Goal: Communication & Community: Answer question/provide support

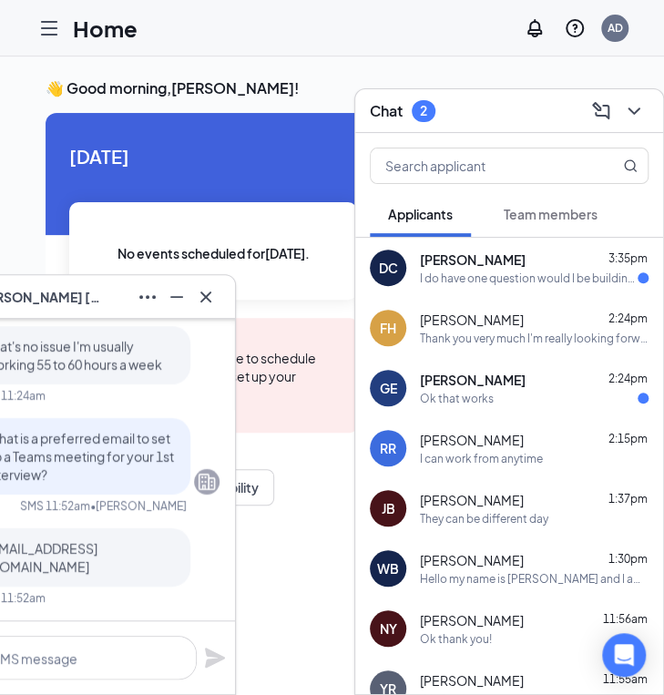
click at [494, 293] on div "[PERSON_NAME] Crecy 3:35pm I do have one question would I be building my own te…" at bounding box center [509, 268] width 308 height 60
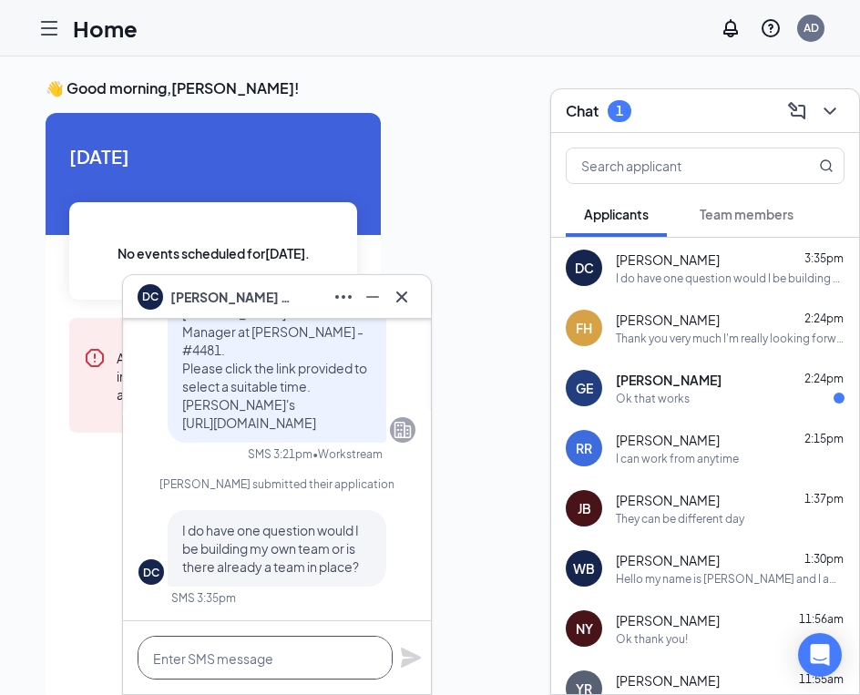
click at [226, 662] on textarea at bounding box center [265, 658] width 255 height 44
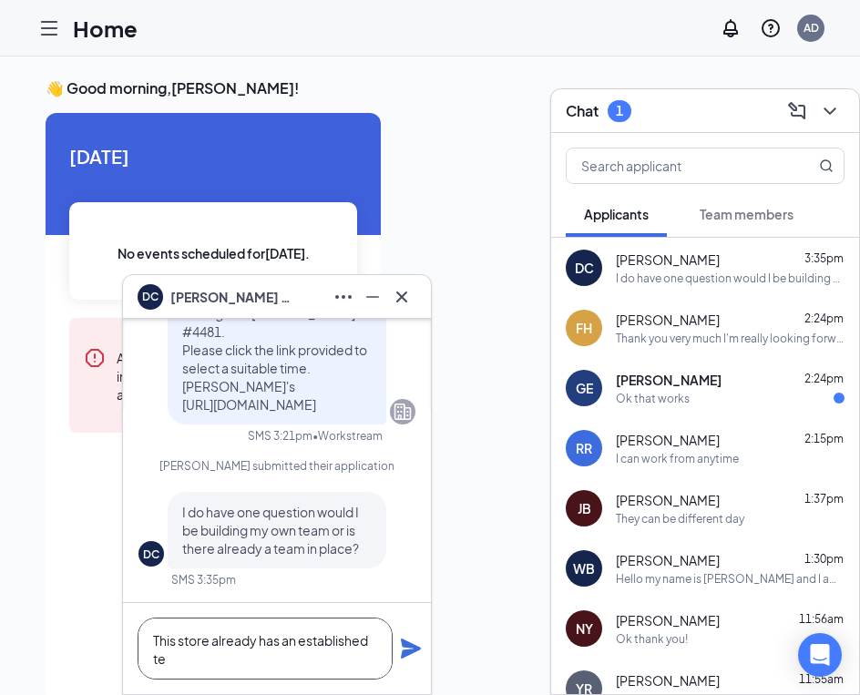
scroll to position [-17, 0]
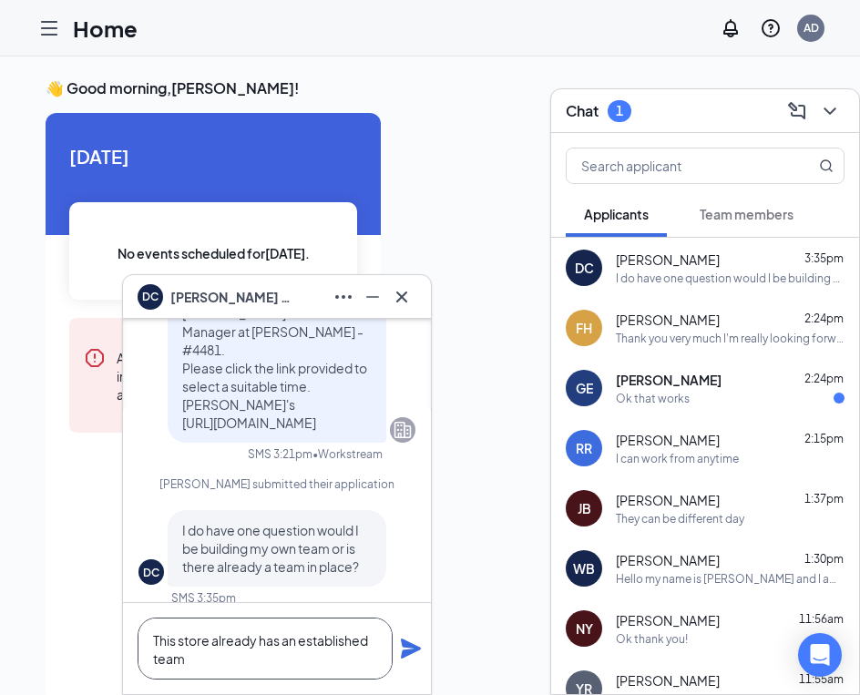
type textarea "This store already has an established team"
click at [412, 642] on icon "Plane" at bounding box center [411, 649] width 22 height 22
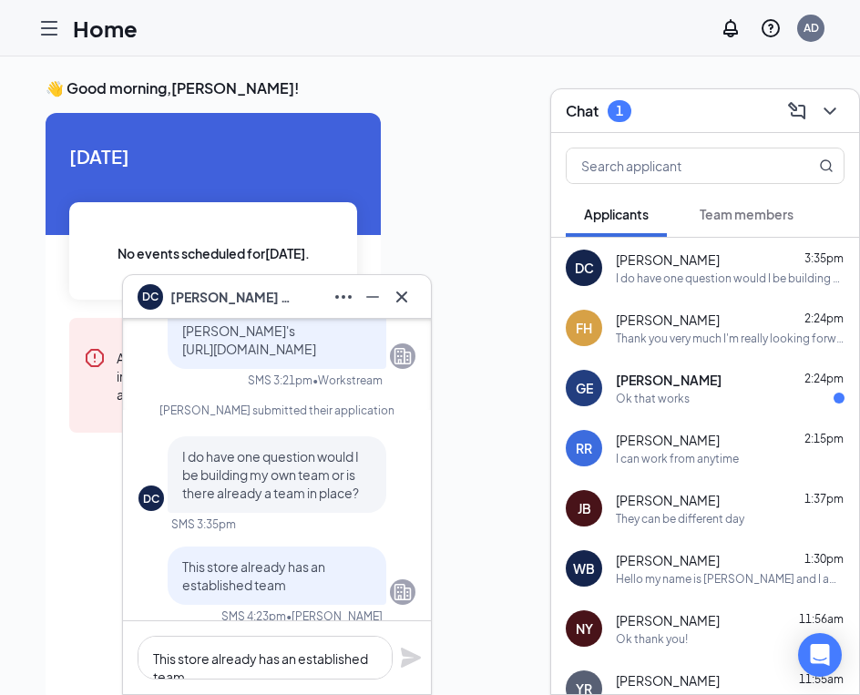
scroll to position [-91, 0]
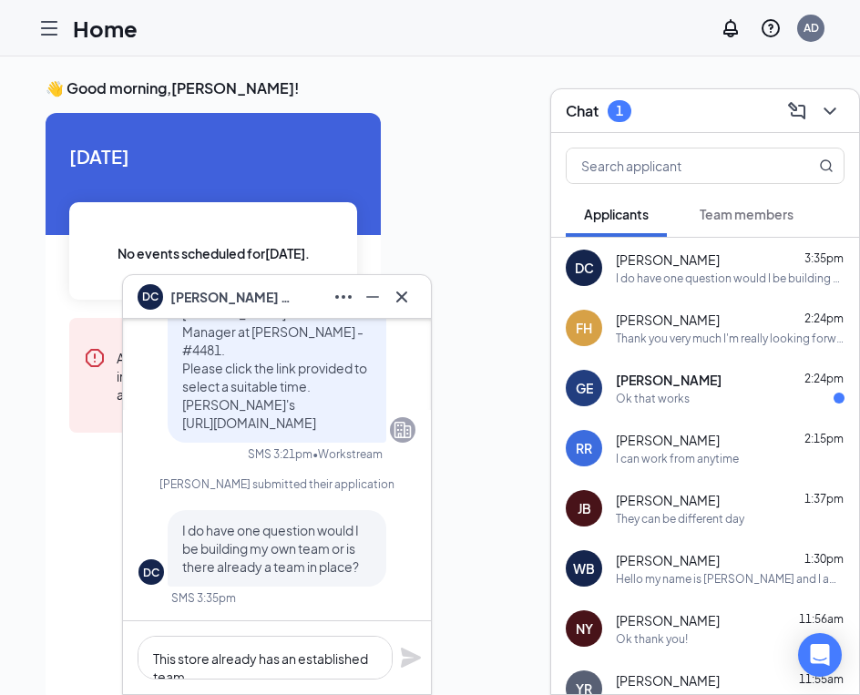
click at [667, 373] on div "[PERSON_NAME] 2:24pm" at bounding box center [730, 380] width 229 height 18
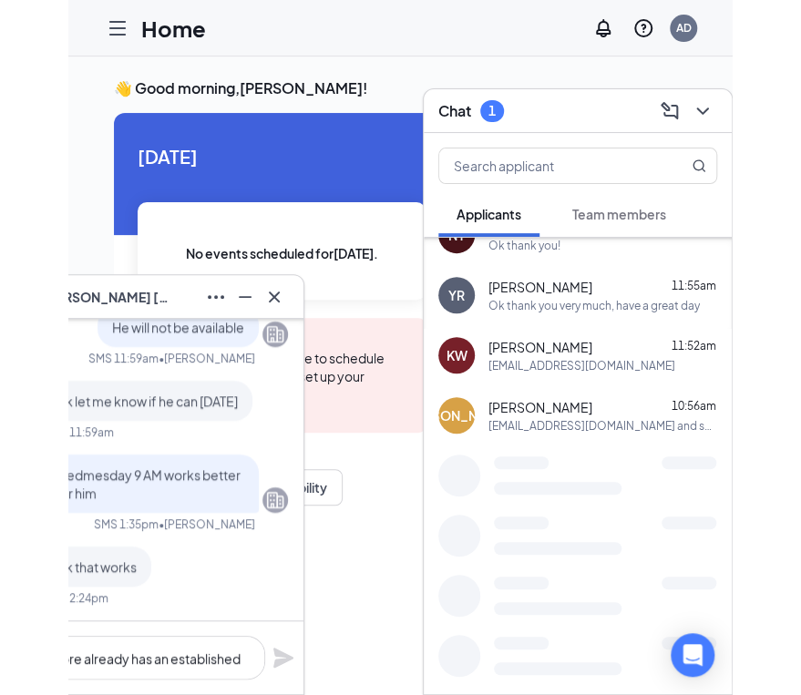
scroll to position [401, 0]
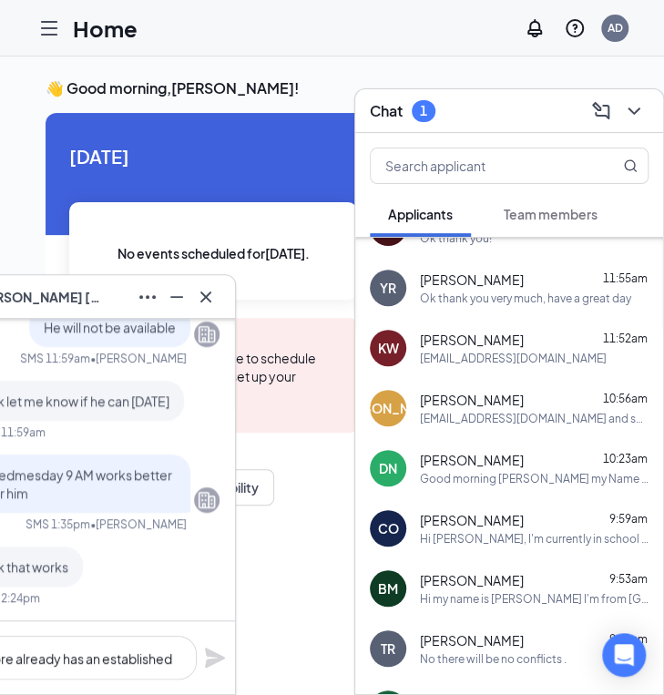
click at [430, 411] on div "[EMAIL_ADDRESS][DOMAIN_NAME] and sounds good I'll keep and eye out for it" at bounding box center [534, 418] width 229 height 15
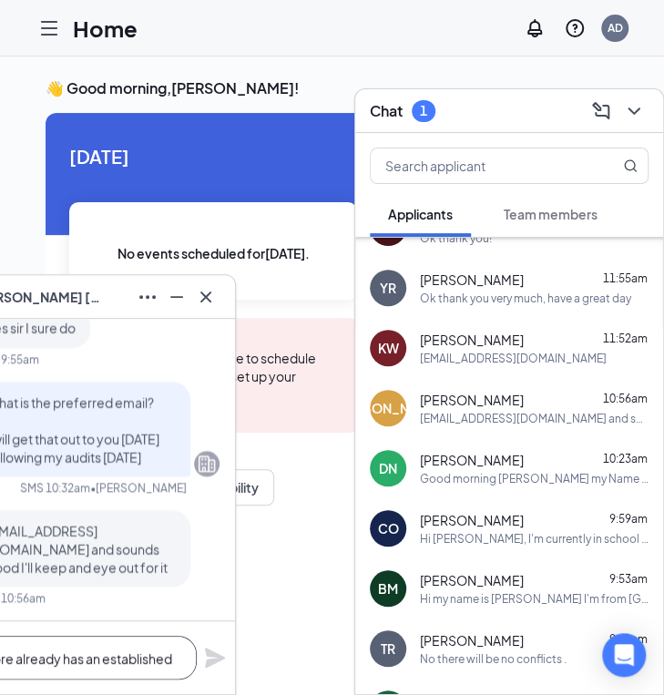
click at [54, 668] on textarea "This store already has an established team" at bounding box center [69, 658] width 255 height 44
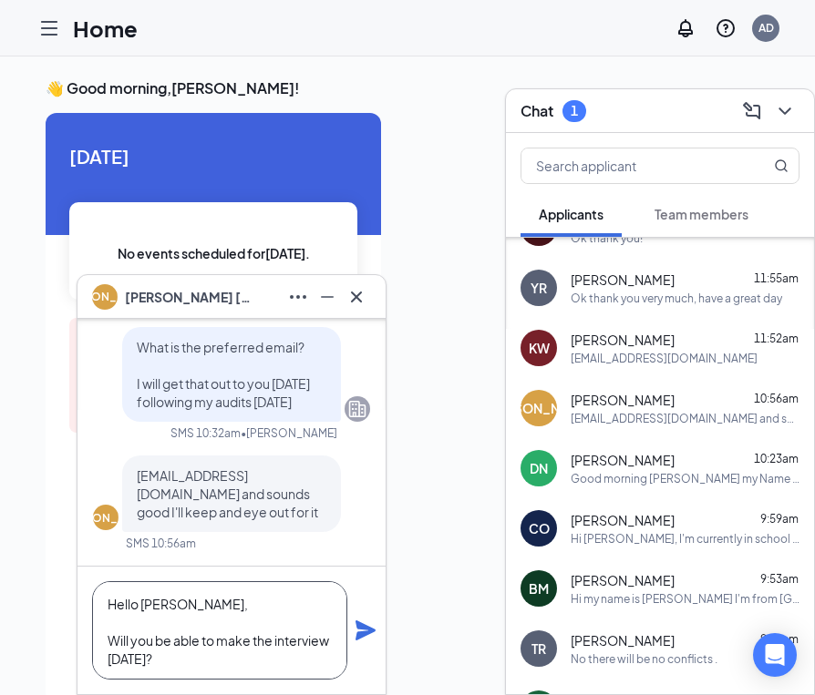
type textarea "Hello [PERSON_NAME], Will you be able to make the interview [DATE]?"
click at [366, 633] on icon "Plane" at bounding box center [365, 631] width 20 height 20
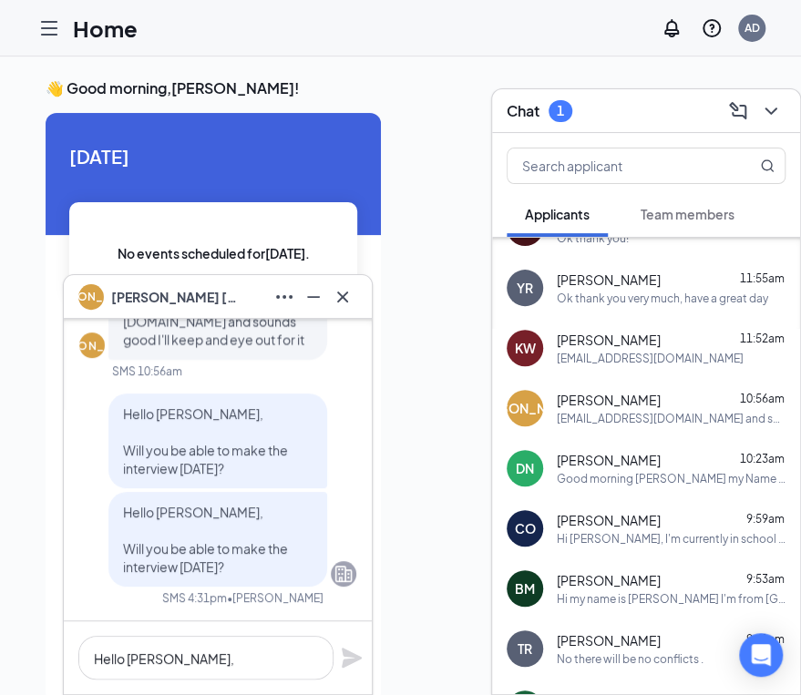
scroll to position [0, 0]
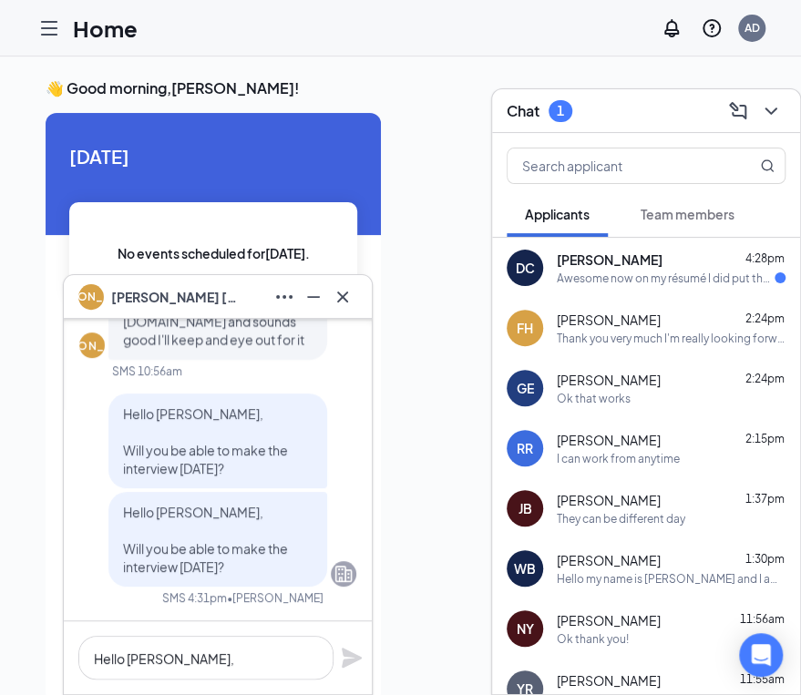
click at [640, 290] on div "[PERSON_NAME] 4:28pm Awesome now on my résumé I did put that I never worked for…" at bounding box center [646, 268] width 308 height 60
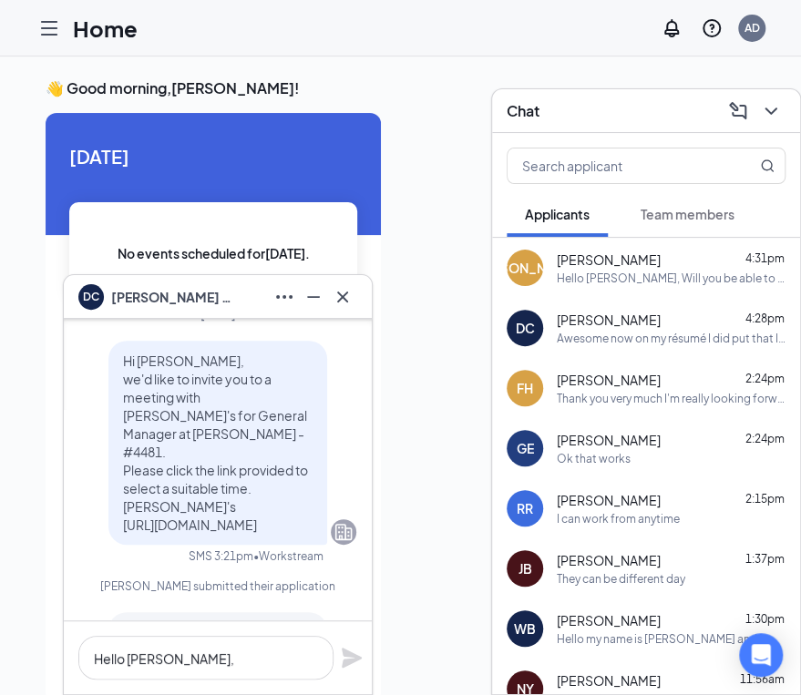
scroll to position [-857, 0]
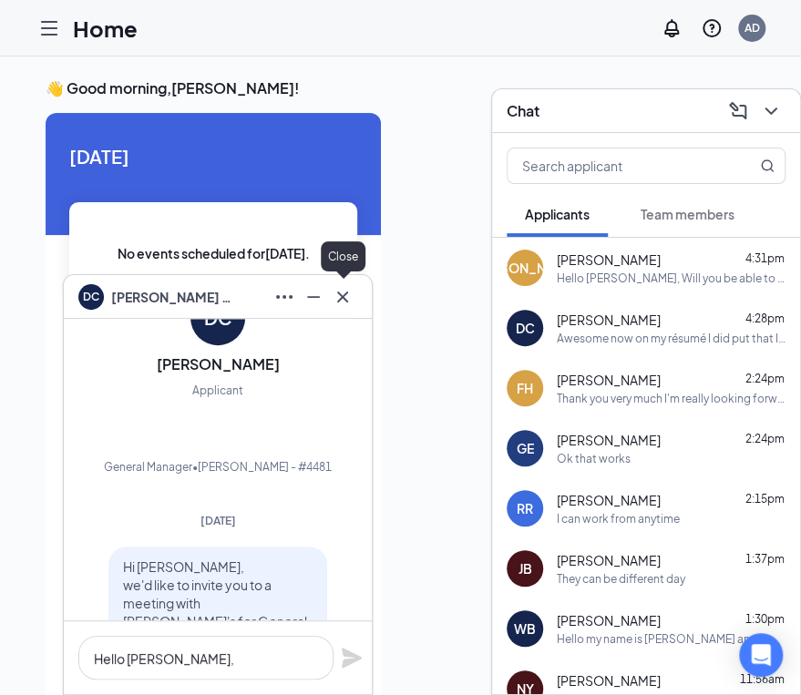
click at [352, 298] on icon "Cross" at bounding box center [343, 297] width 22 height 22
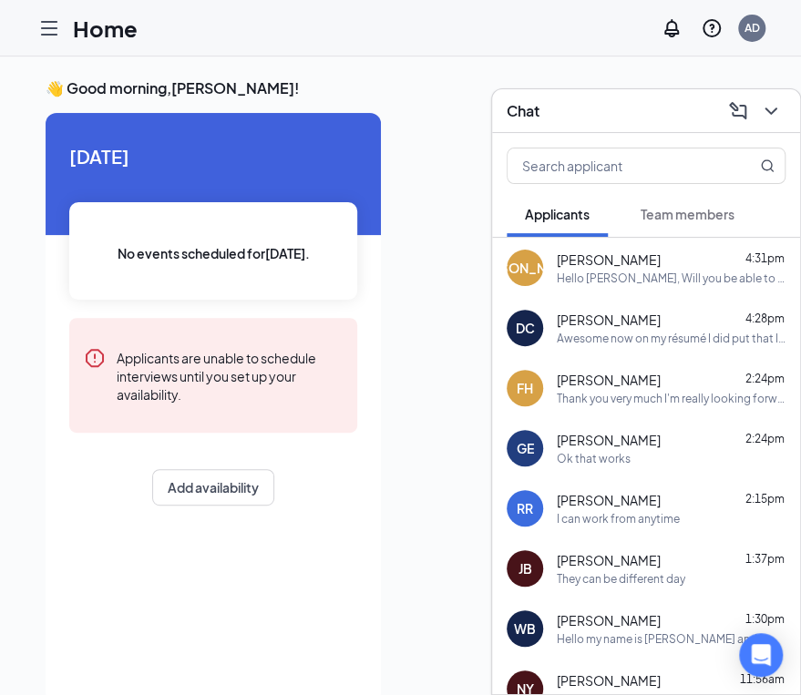
click at [50, 28] on icon "Hamburger" at bounding box center [49, 28] width 15 height 13
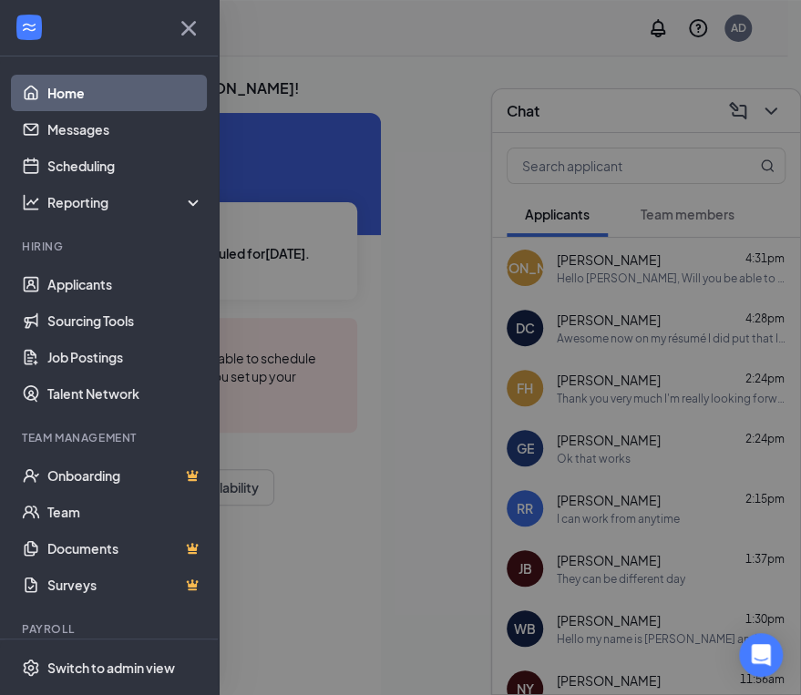
click at [50, 28] on div at bounding box center [109, 28] width 218 height 56
click at [77, 293] on link "Applicants" at bounding box center [125, 284] width 156 height 36
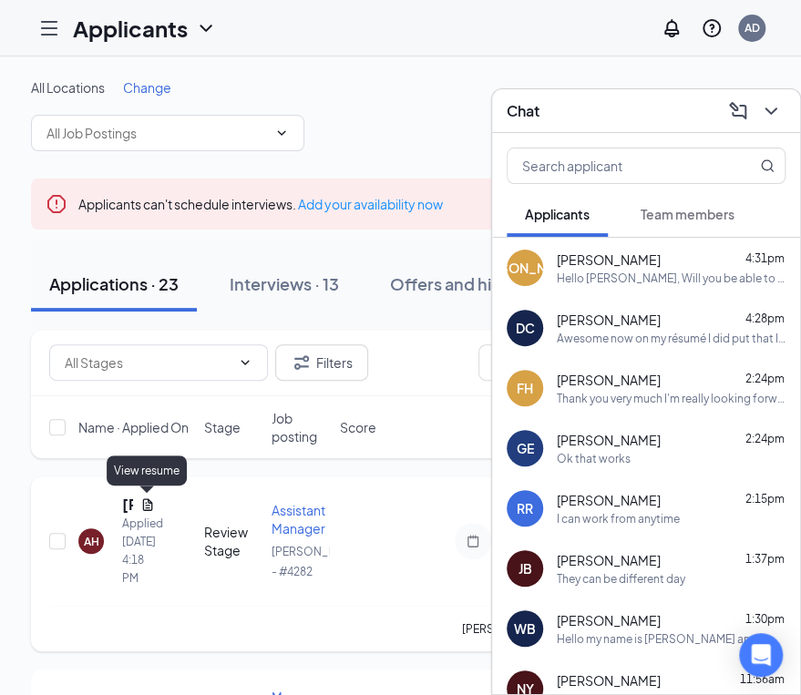
click at [149, 502] on icon "Document" at bounding box center [147, 504] width 10 height 12
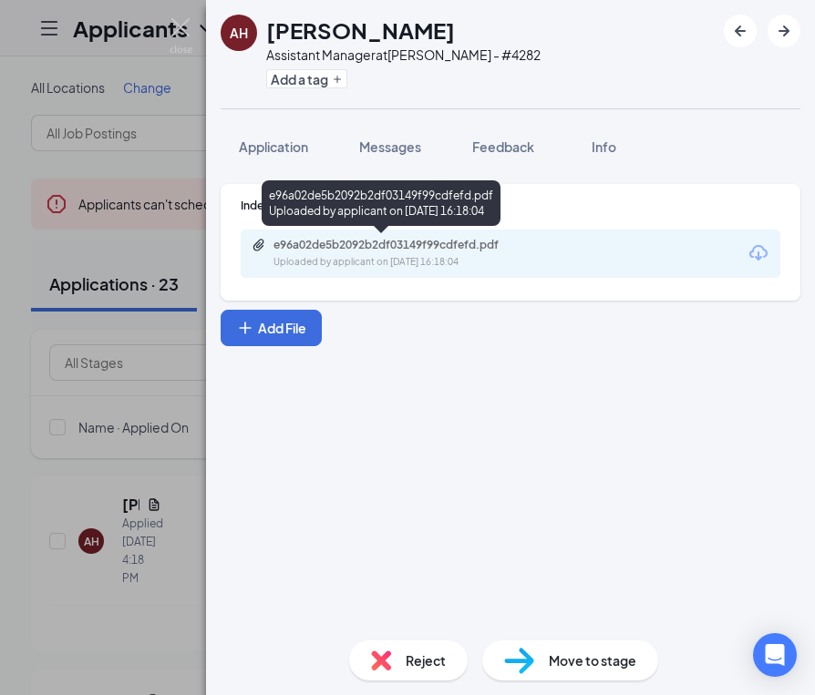
click at [351, 259] on div "Uploaded by applicant on [DATE] 16:18:04" at bounding box center [409, 262] width 273 height 15
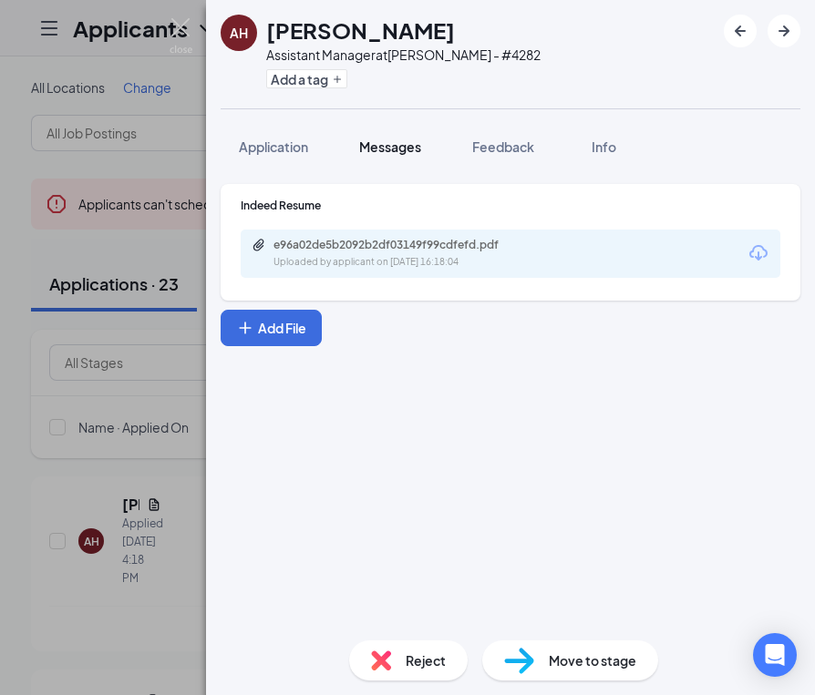
click at [406, 149] on span "Messages" at bounding box center [390, 147] width 62 height 16
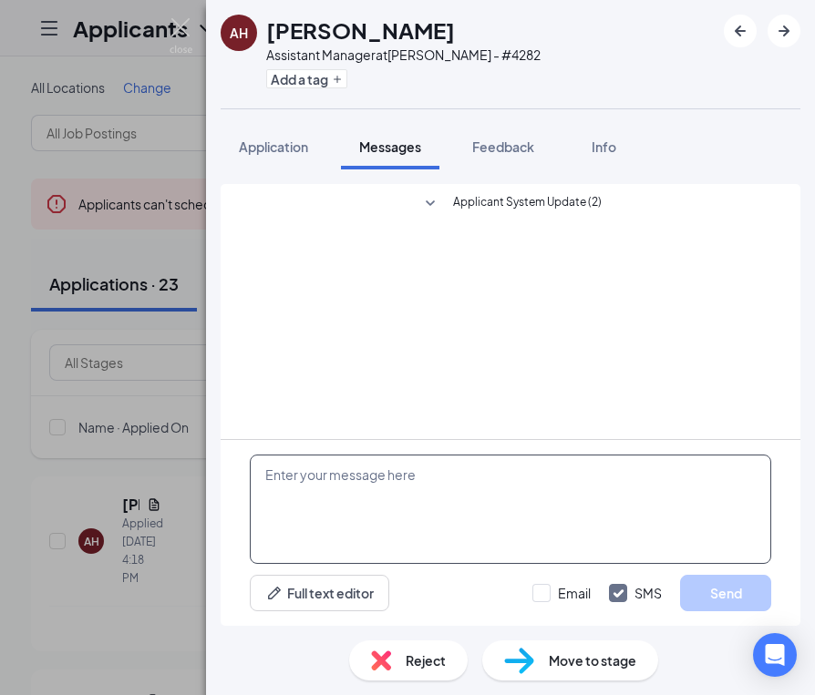
click at [394, 522] on textarea at bounding box center [510, 509] width 521 height 109
paste textarea "If the exception is granted, the store would have finished at 29.66% in labor. …"
type textarea "If the exception is granted, the store would have finished at 29.66% in labor. …"
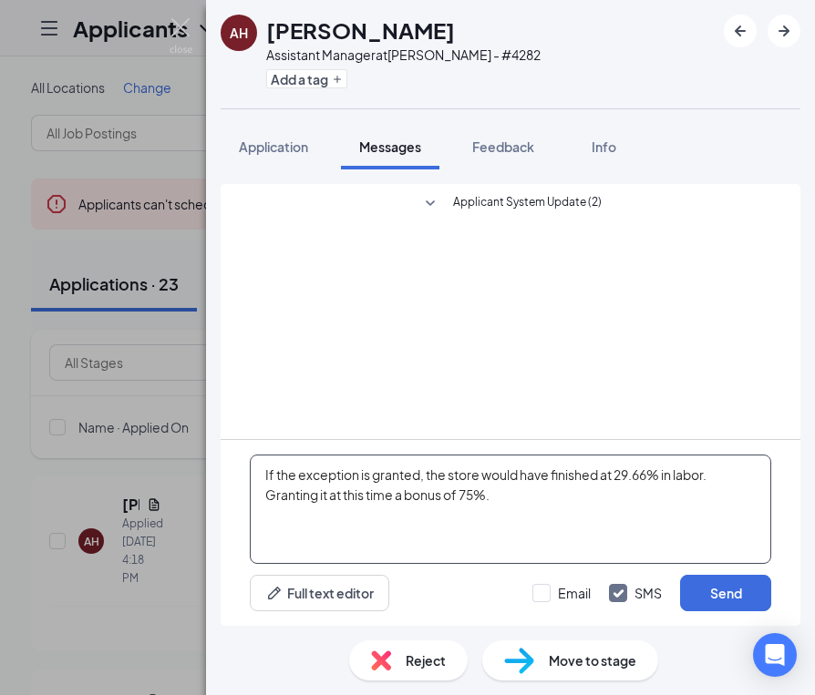
drag, startPoint x: 504, startPoint y: 508, endPoint x: 228, endPoint y: 473, distance: 278.4
click at [228, 473] on div "If the exception is granted, the store would have finished at 29.66% in labor. …" at bounding box center [511, 533] width 580 height 186
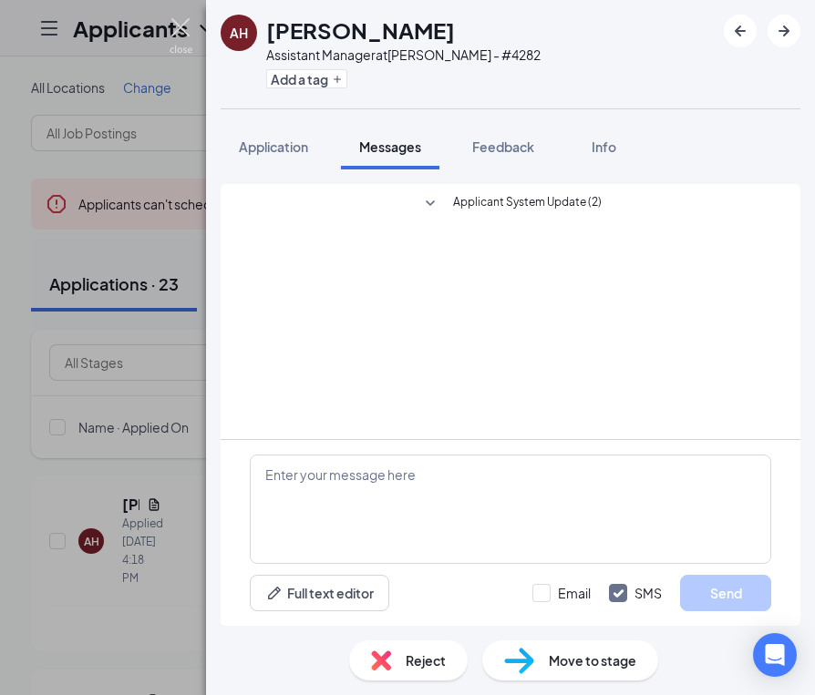
click at [191, 37] on img at bounding box center [180, 36] width 23 height 36
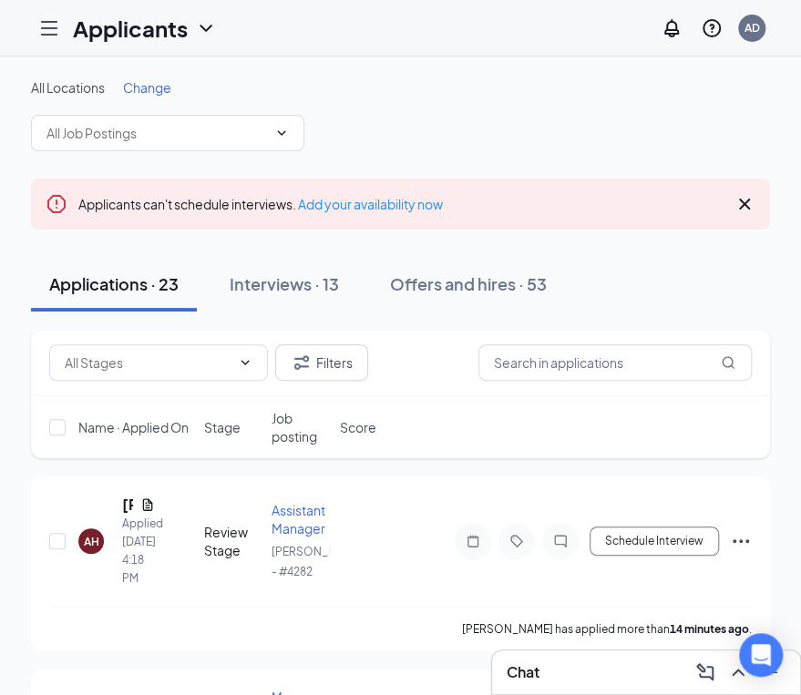
click at [525, 673] on h3 "Chat" at bounding box center [523, 672] width 33 height 20
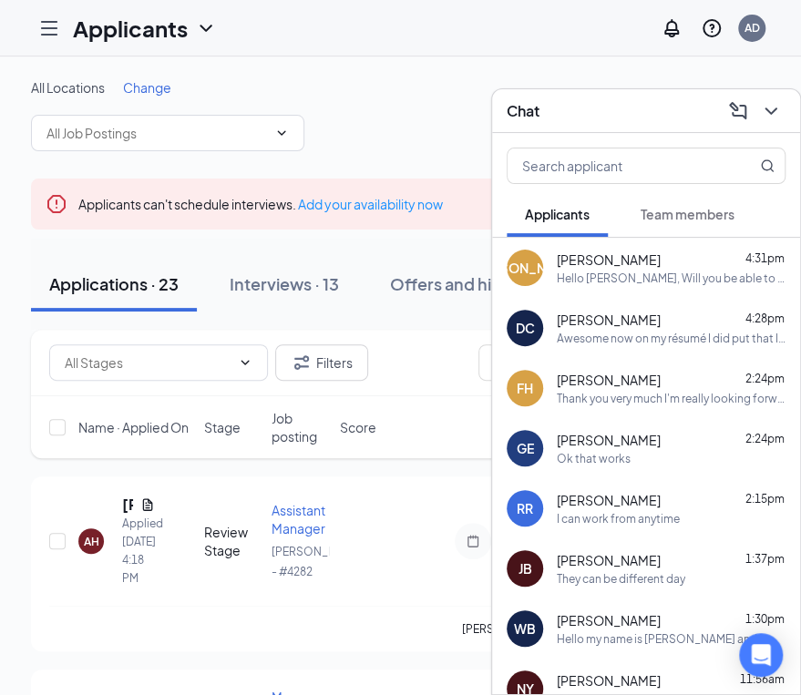
click at [630, 639] on div "Hello my name is [PERSON_NAME] and I am the District Manager. Could you please …" at bounding box center [671, 638] width 229 height 15
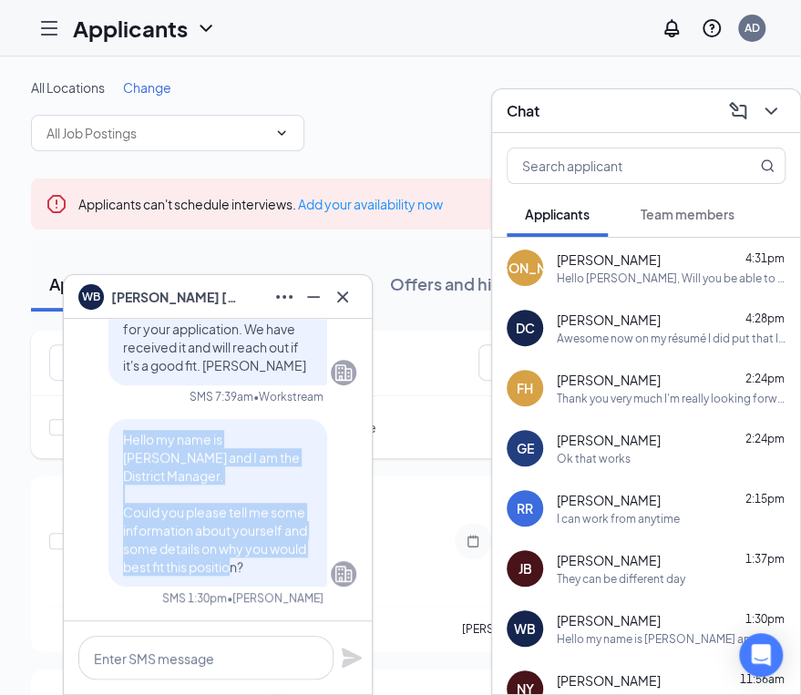
drag, startPoint x: 243, startPoint y: 578, endPoint x: 109, endPoint y: 451, distance: 184.4
click at [109, 451] on div "Hello my name is [PERSON_NAME] and I am the District Manager. Could you please …" at bounding box center [217, 503] width 219 height 168
copy span "Hello my name is [PERSON_NAME] and I am the District Manager. Could you please …"
click at [345, 303] on icon "Cross" at bounding box center [343, 297] width 22 height 22
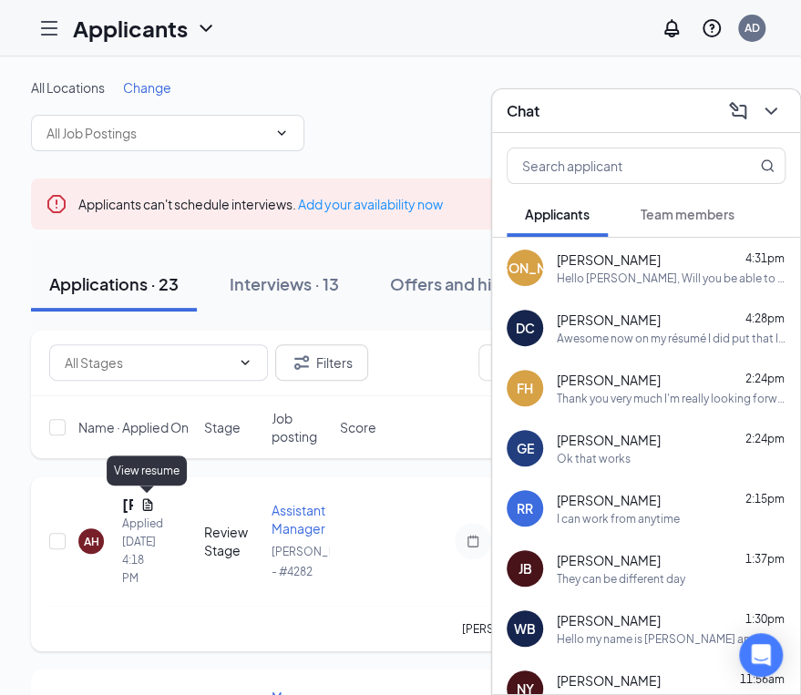
click at [147, 502] on icon "Document" at bounding box center [147, 505] width 15 height 15
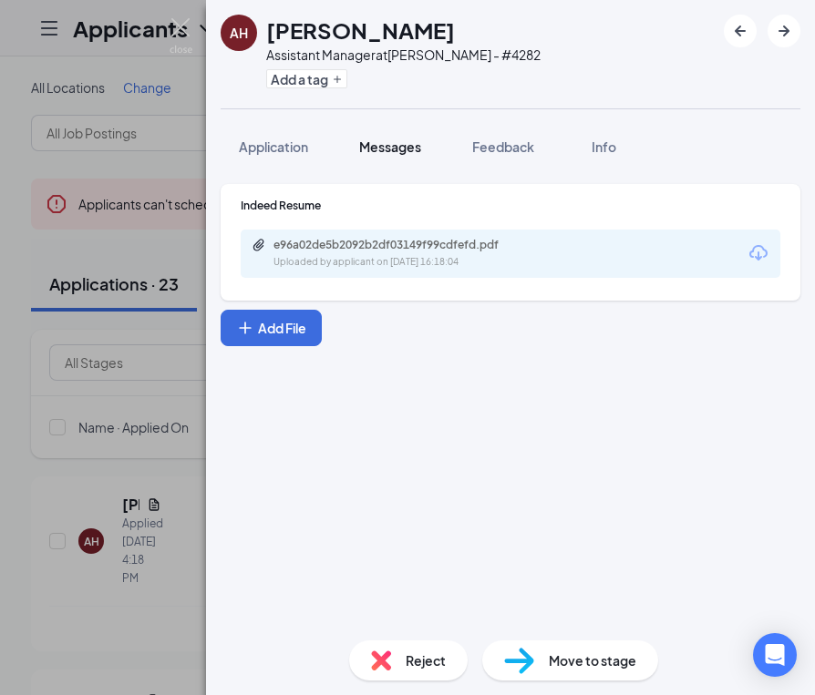
click at [403, 161] on button "Messages" at bounding box center [390, 147] width 98 height 46
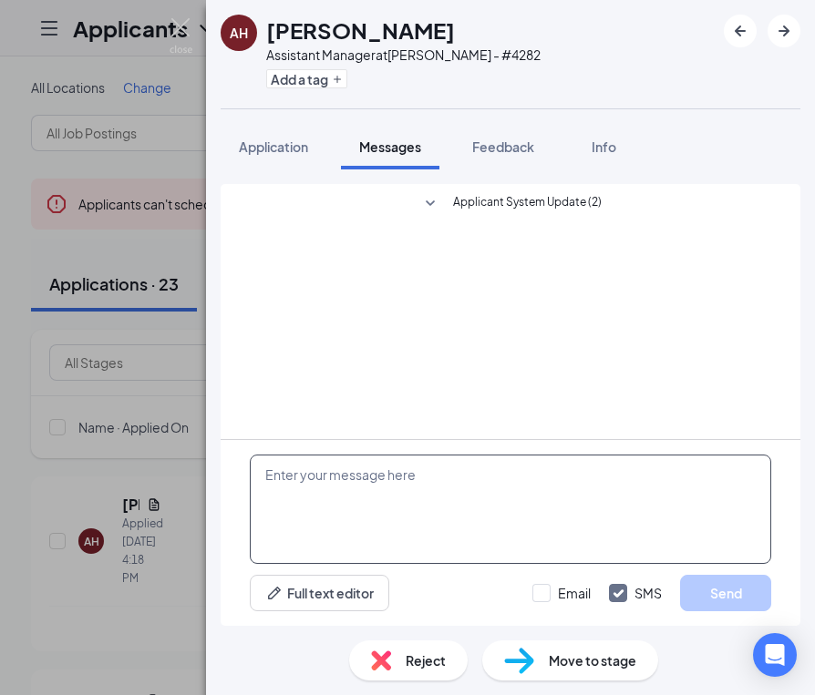
click at [337, 475] on textarea at bounding box center [510, 509] width 521 height 109
paste textarea "Hello my name is [PERSON_NAME] and I am the District Manager. Could you please …"
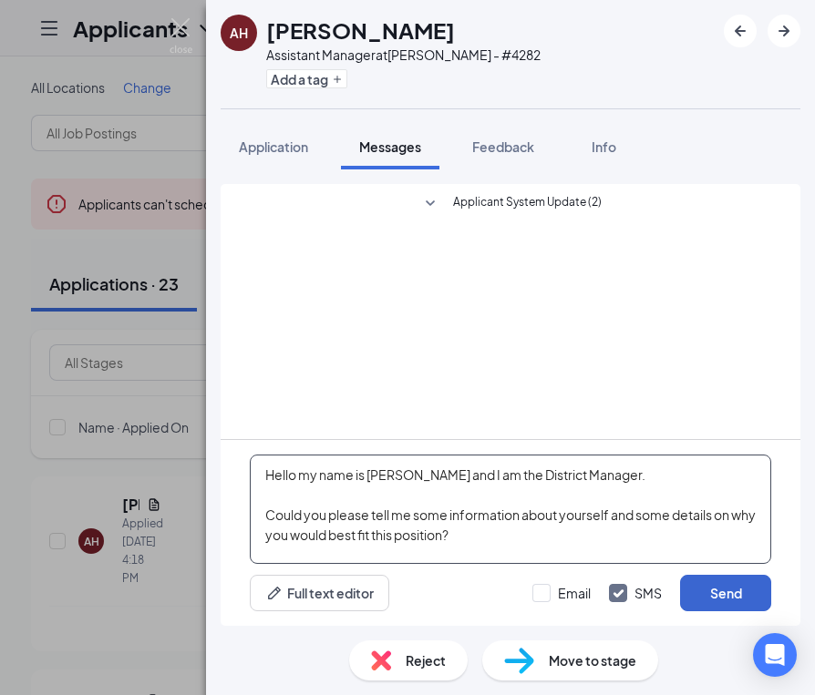
type textarea "Hello my name is [PERSON_NAME] and I am the District Manager. Could you please …"
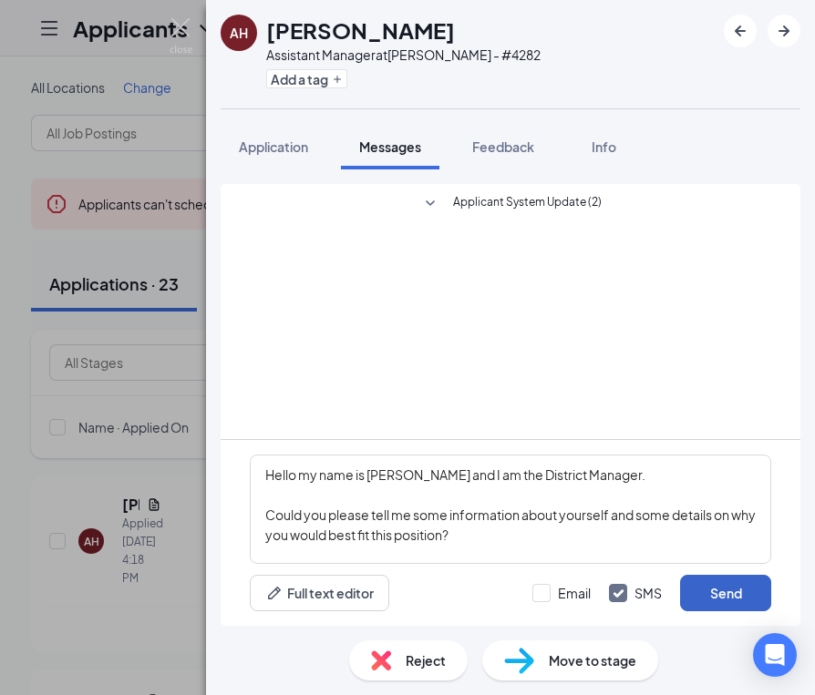
click at [667, 594] on button "Send" at bounding box center [725, 593] width 91 height 36
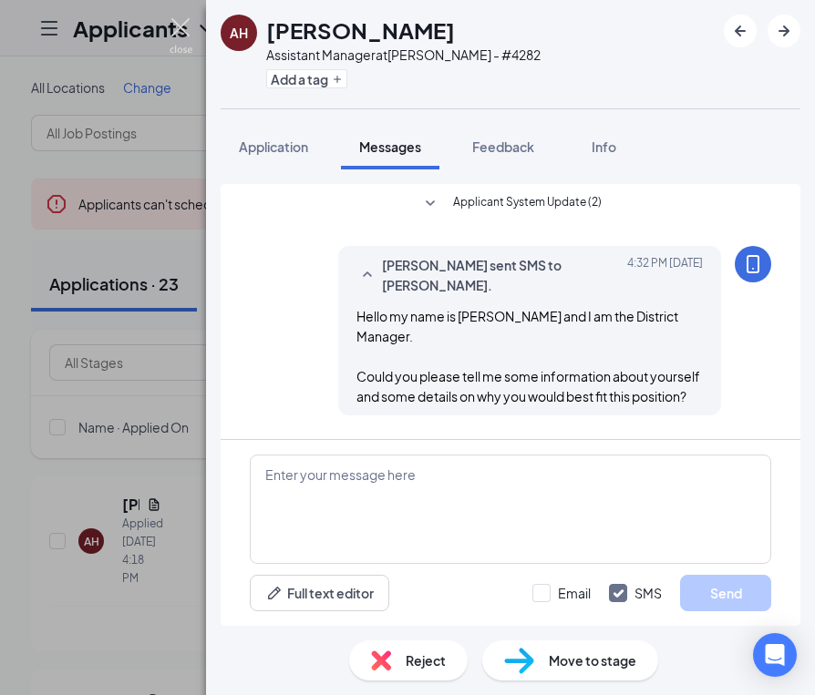
click at [186, 36] on img at bounding box center [180, 36] width 23 height 36
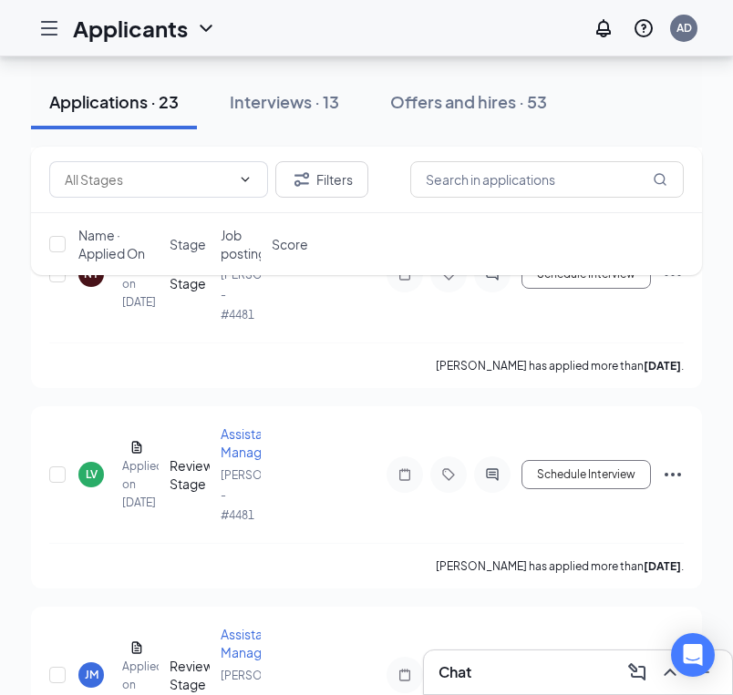
scroll to position [1766, 0]
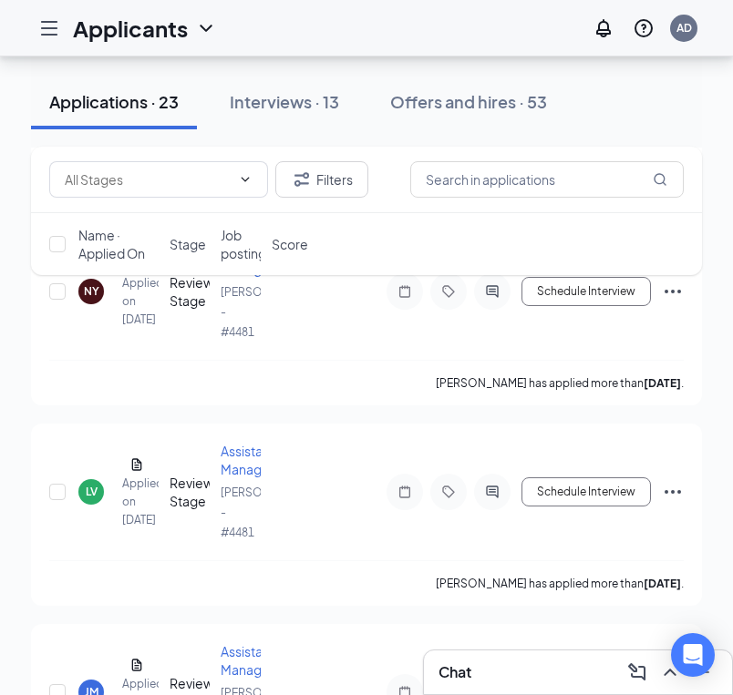
click at [457, 685] on div "Chat" at bounding box center [577, 672] width 279 height 29
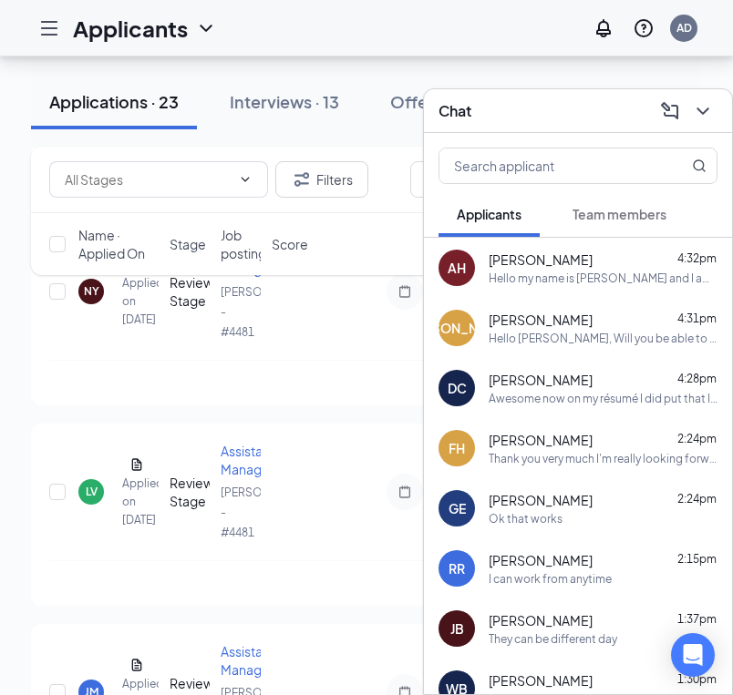
click at [554, 340] on div "Hello [PERSON_NAME], Will you be able to make the interview [DATE]?" at bounding box center [602, 338] width 229 height 15
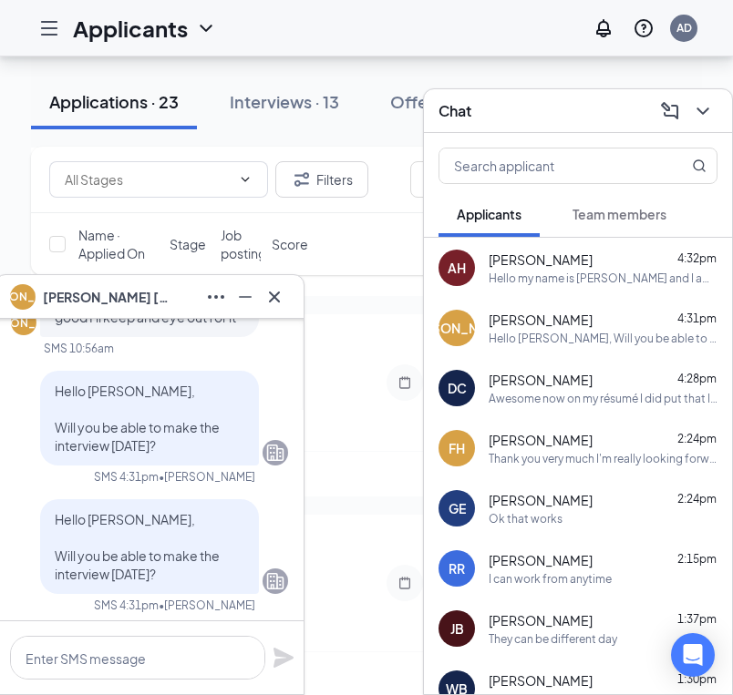
scroll to position [0, 0]
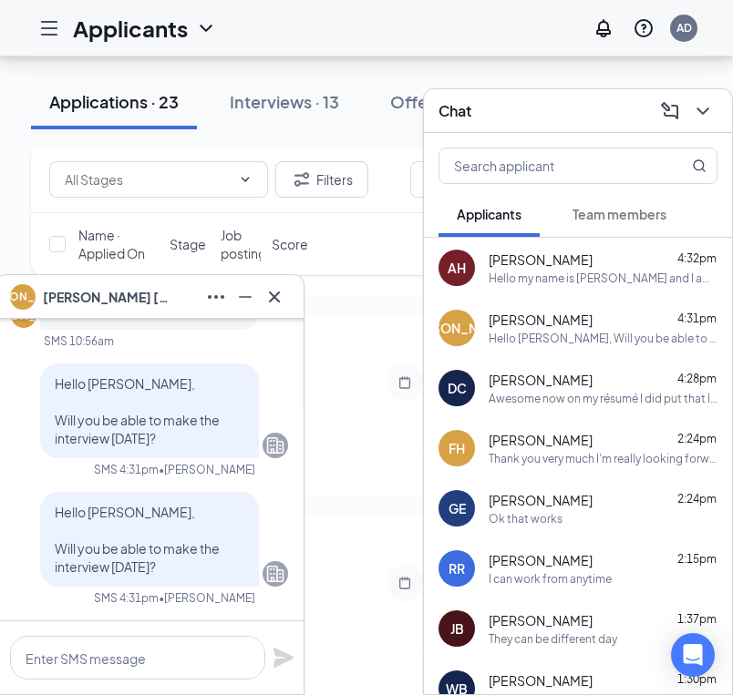
click at [565, 258] on span "[PERSON_NAME]" at bounding box center [540, 260] width 104 height 18
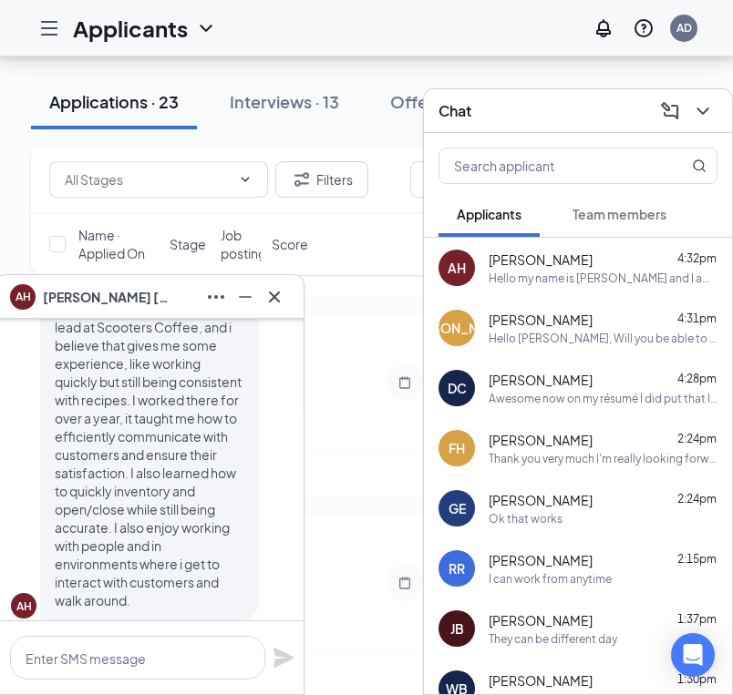
scroll to position [-18, 0]
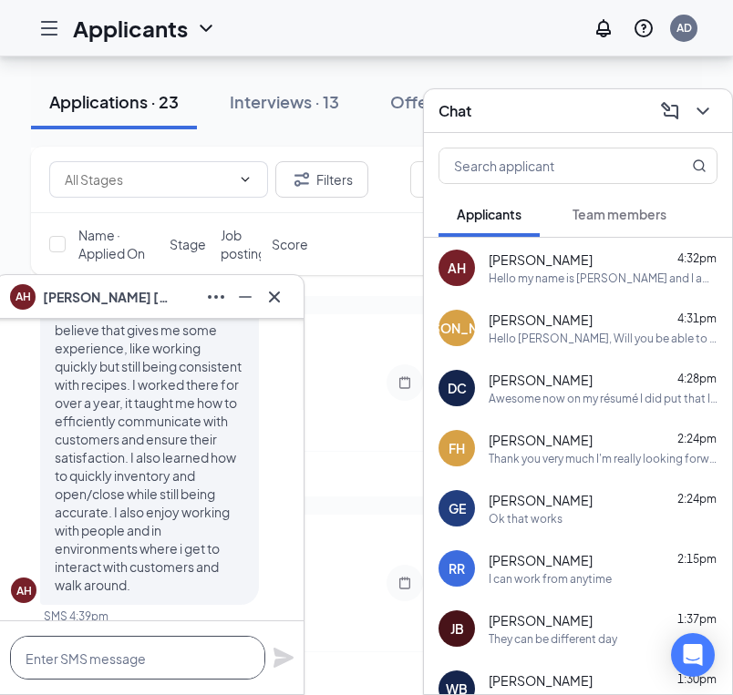
click at [138, 652] on textarea at bounding box center [137, 658] width 255 height 44
type textarea "W"
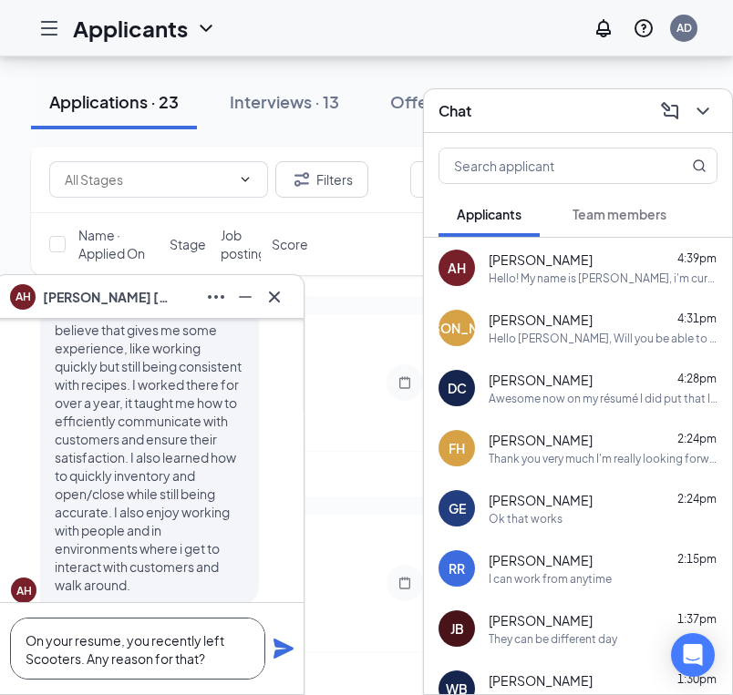
type textarea "On your resume, you recently left Scooters. Any reason for that?"
click at [290, 644] on icon "Plane" at bounding box center [283, 649] width 22 height 22
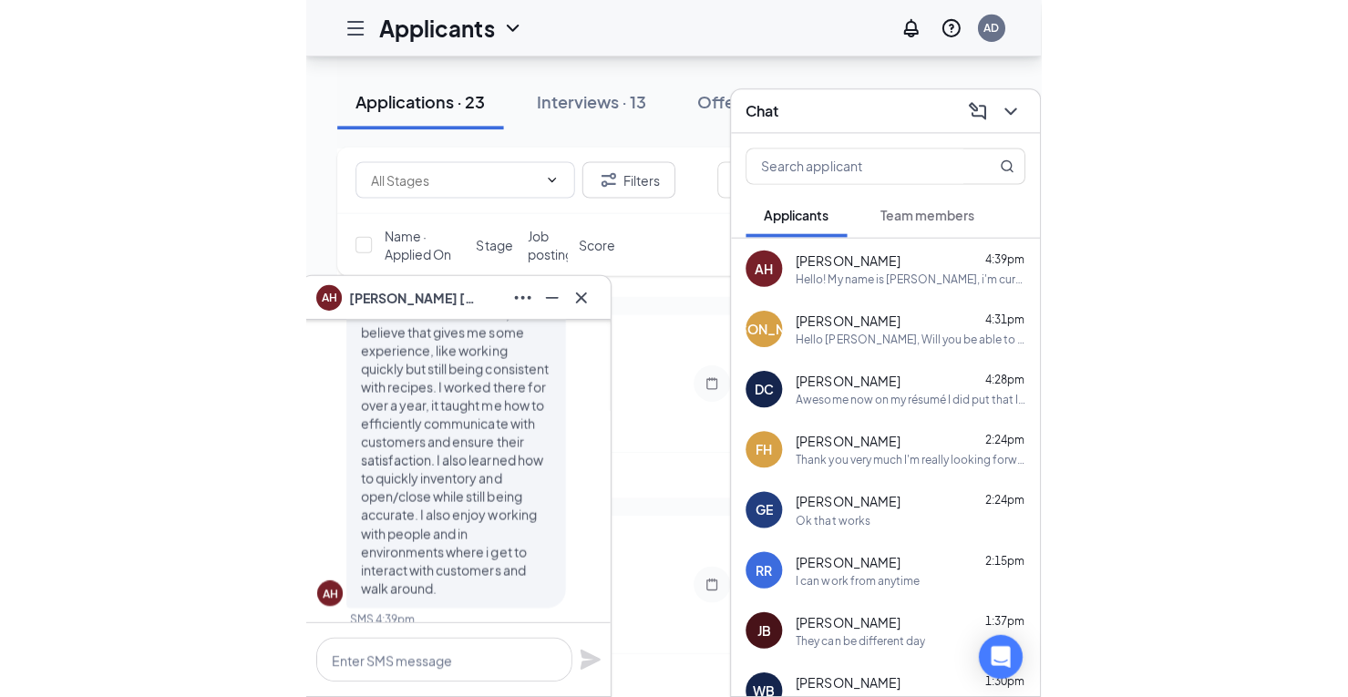
scroll to position [-209, 0]
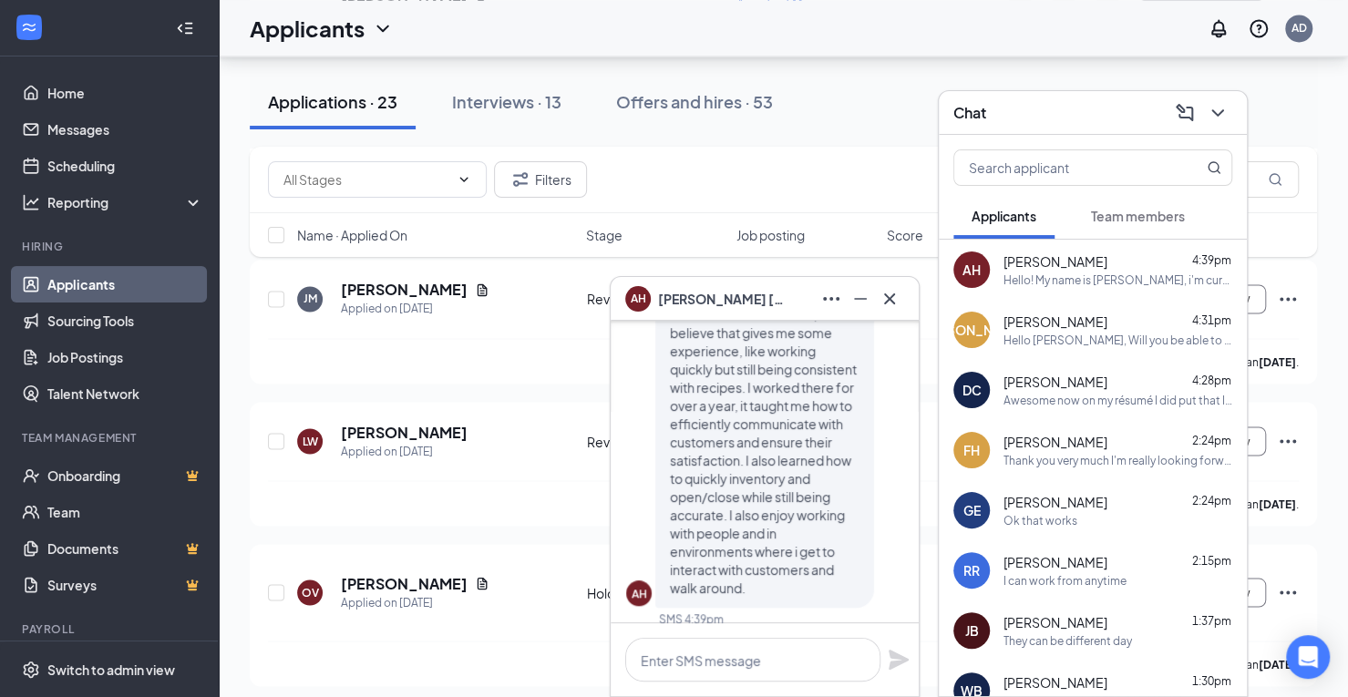
click at [667, 337] on div "Hello [PERSON_NAME], Will you be able to make the interview [DATE]?" at bounding box center [1117, 340] width 229 height 15
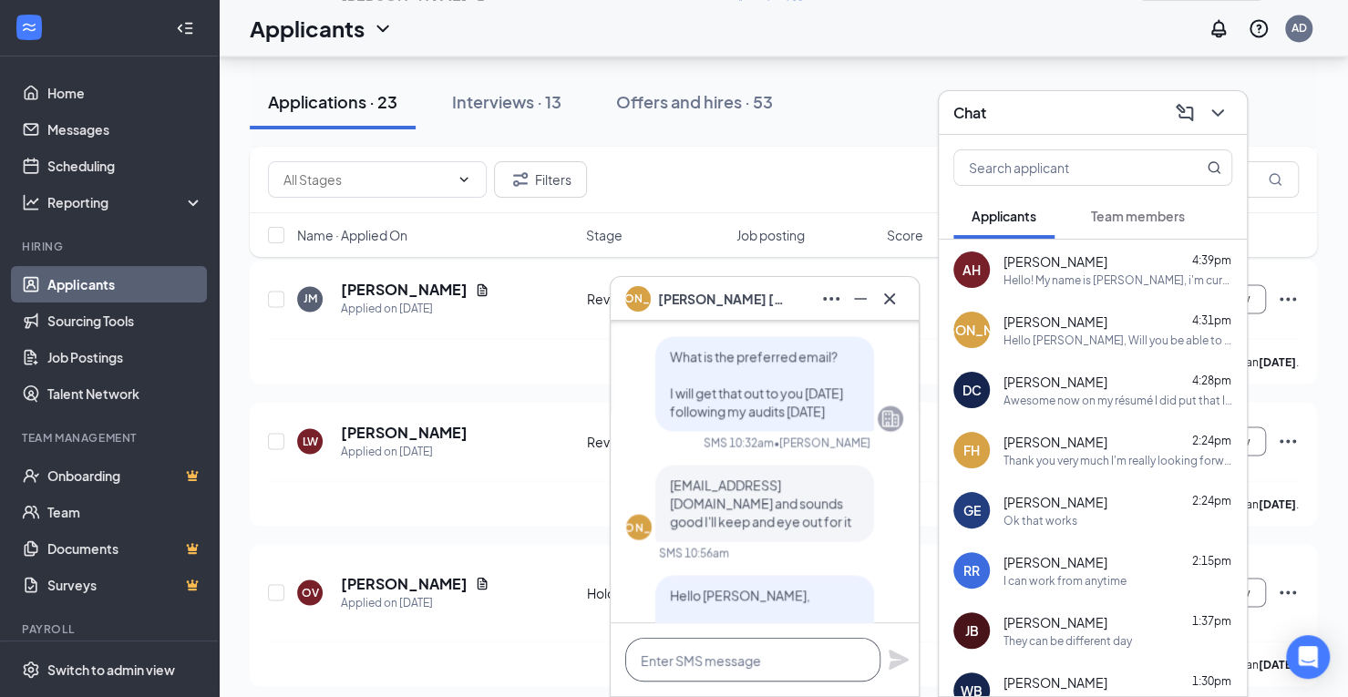
click at [667, 662] on textarea at bounding box center [752, 660] width 255 height 44
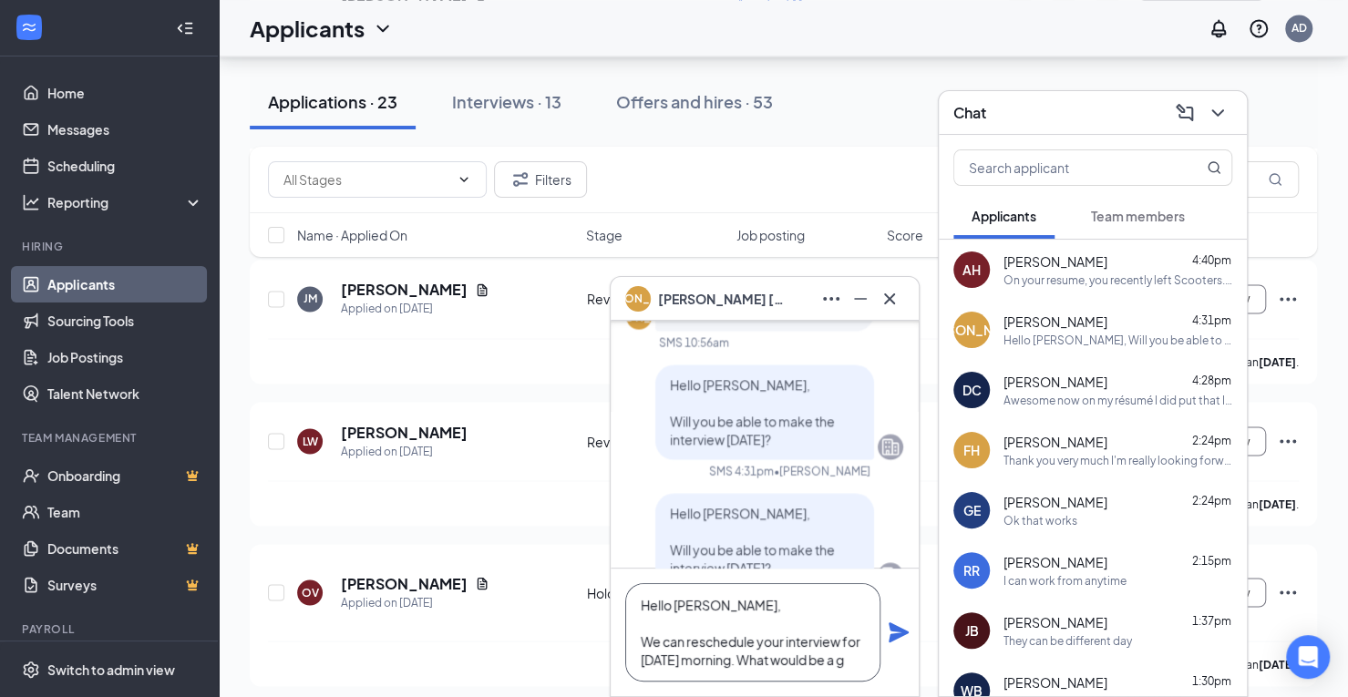
scroll to position [18, 0]
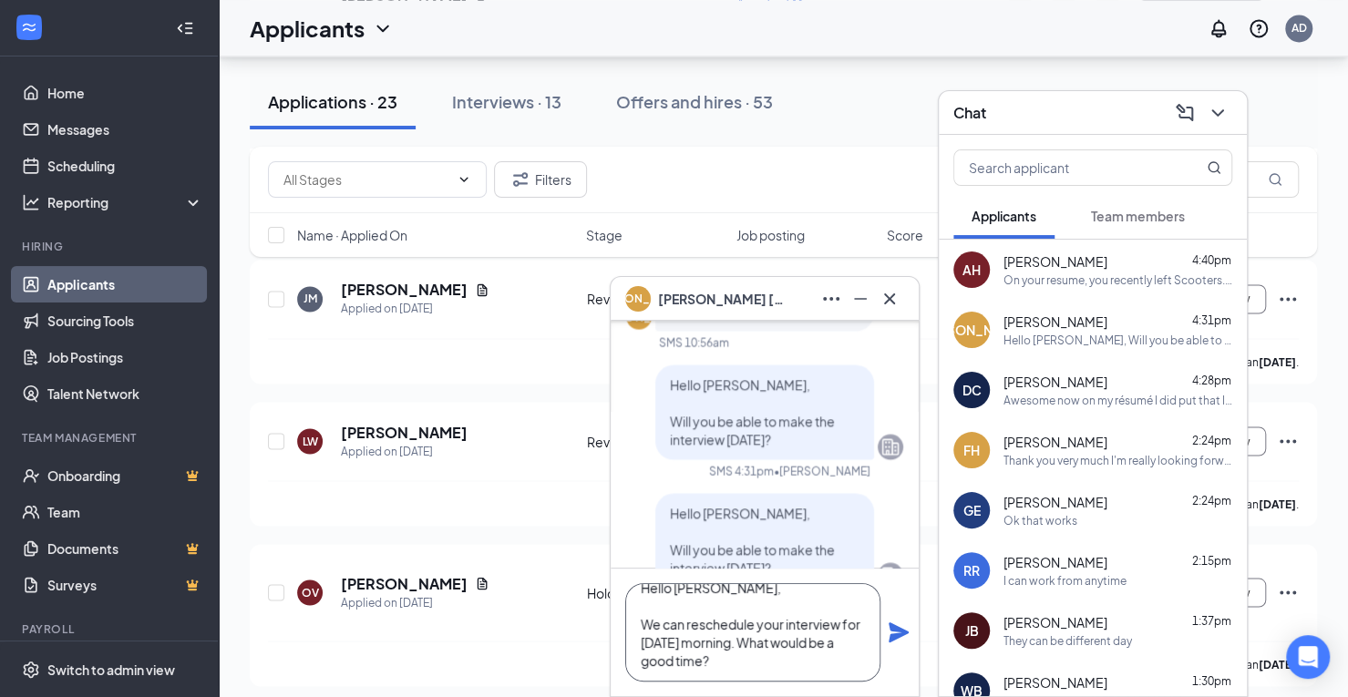
type textarea "Hello [PERSON_NAME], We can reschedule your interview for [DATE] morning. What …"
click at [667, 632] on icon "Plane" at bounding box center [899, 632] width 22 height 22
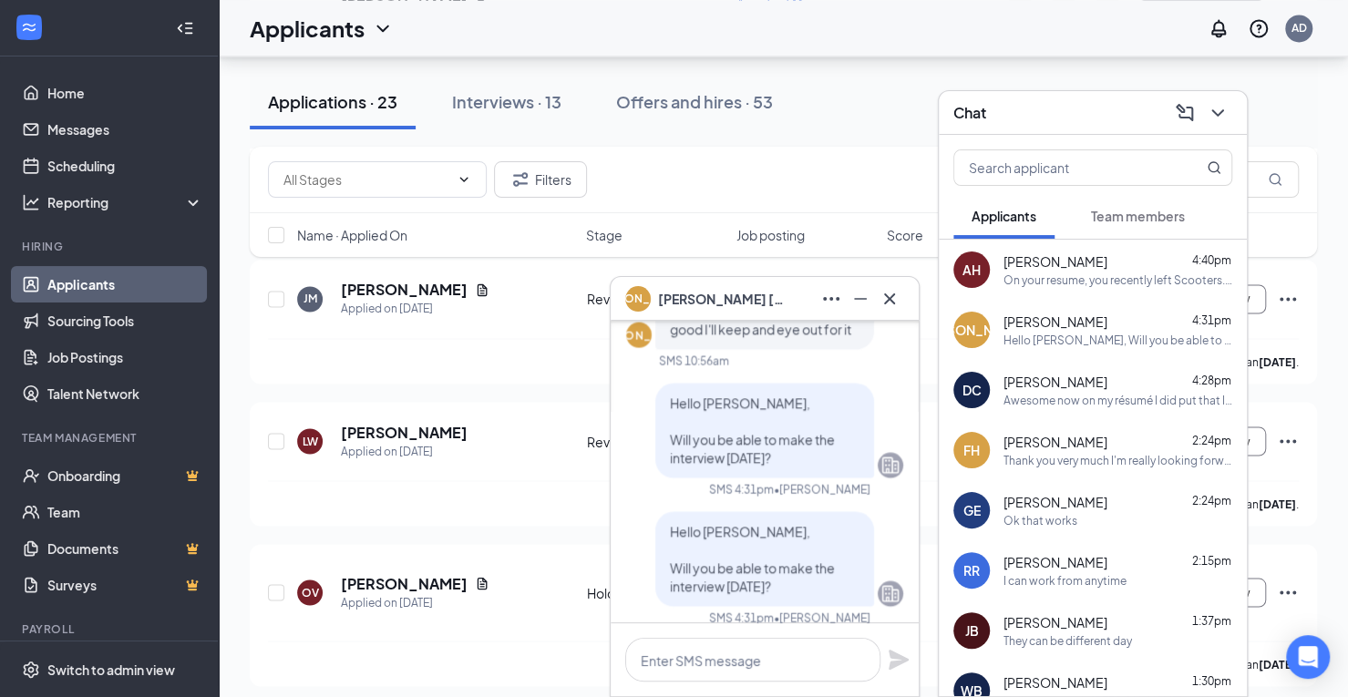
scroll to position [-329, 0]
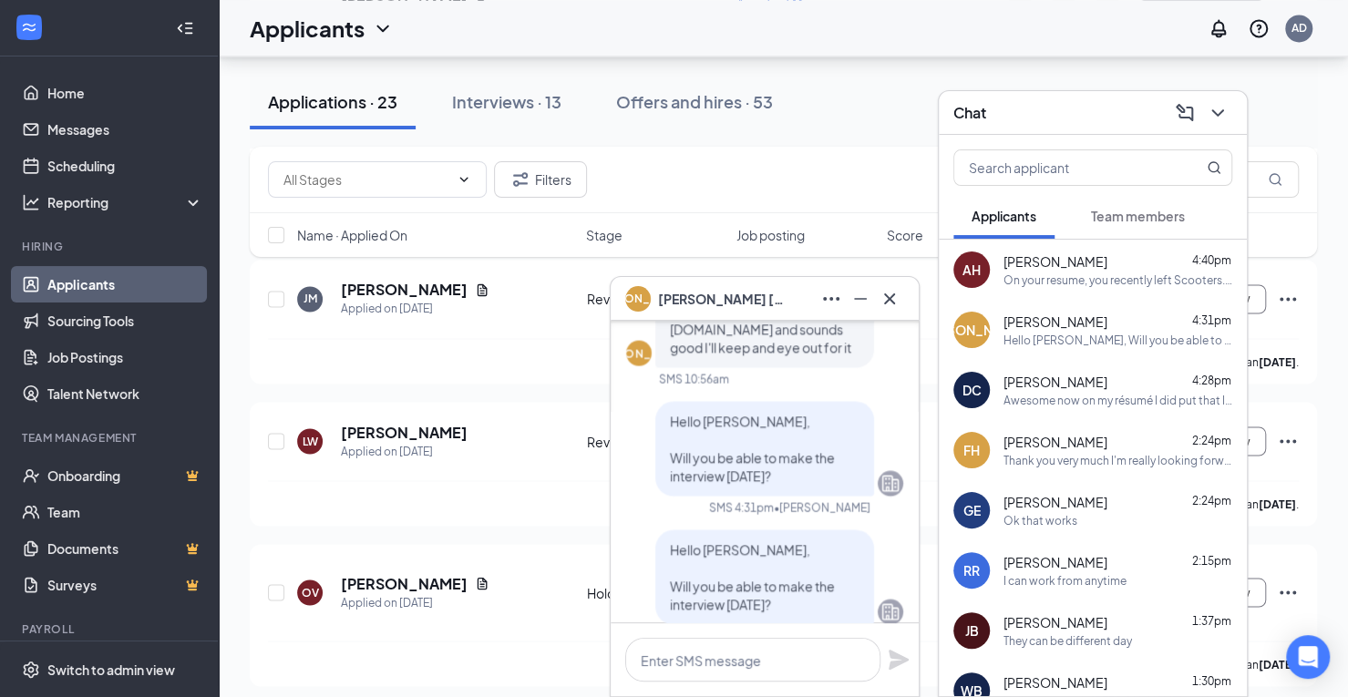
click at [667, 261] on span "[PERSON_NAME]" at bounding box center [1055, 261] width 104 height 18
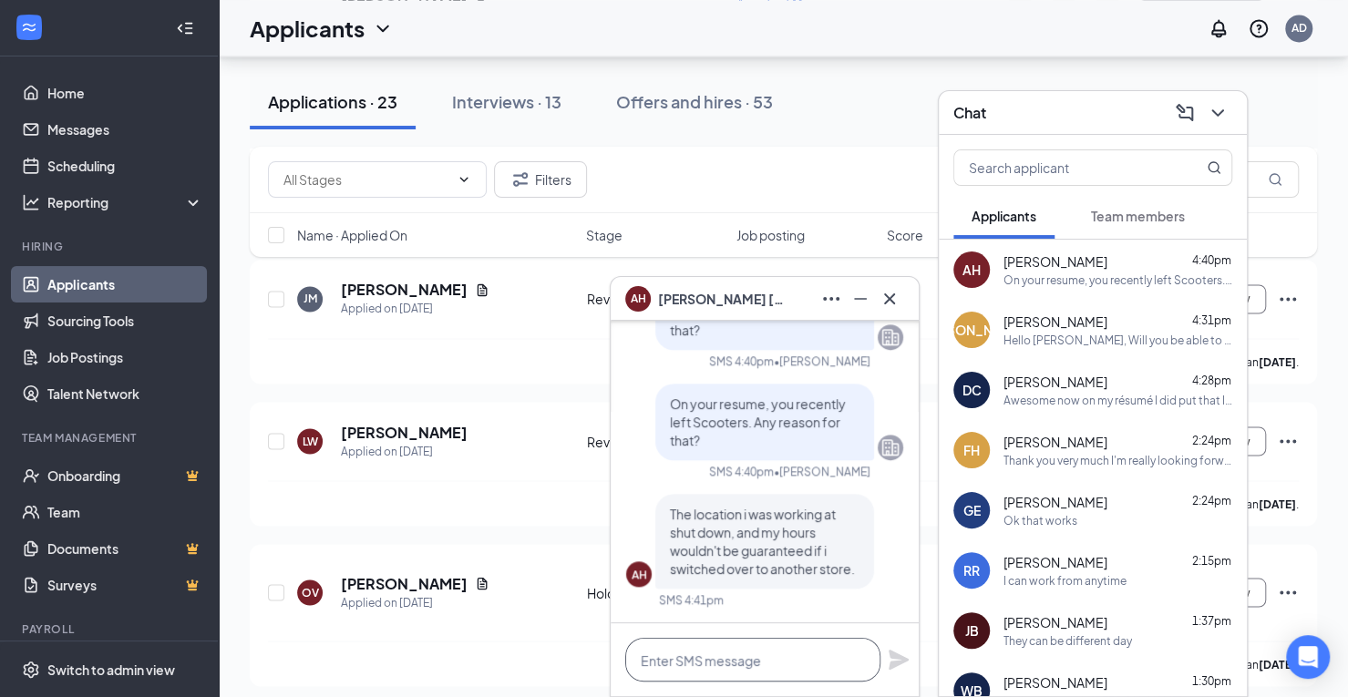
click at [667, 673] on textarea at bounding box center [752, 660] width 255 height 44
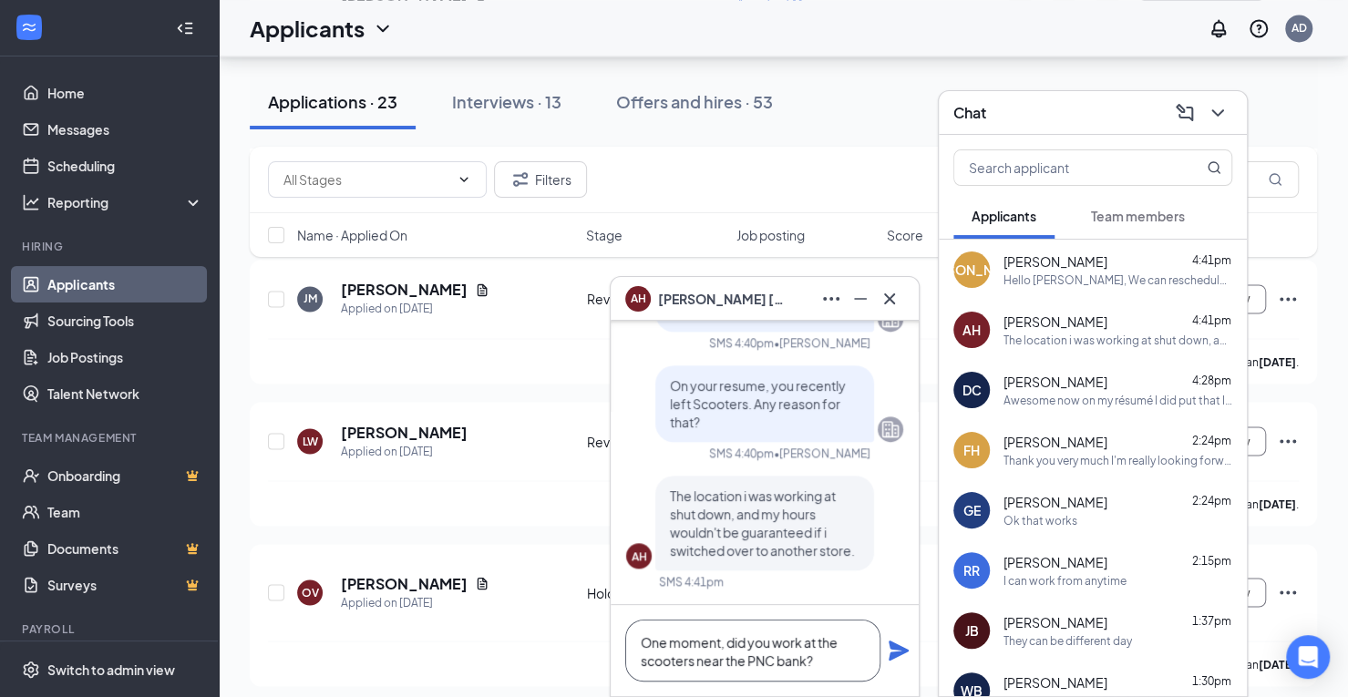
type textarea "One moment, did you work at the scooters near the PNC bank?"
click at [667, 648] on icon "Plane" at bounding box center [898, 651] width 20 height 20
